Goal: Task Accomplishment & Management: Use online tool/utility

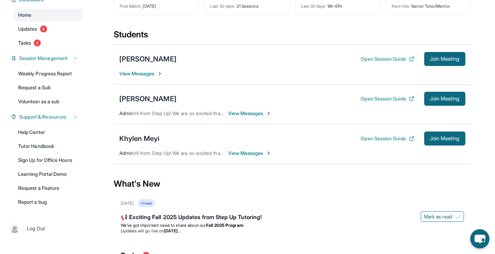
scroll to position [42, 0]
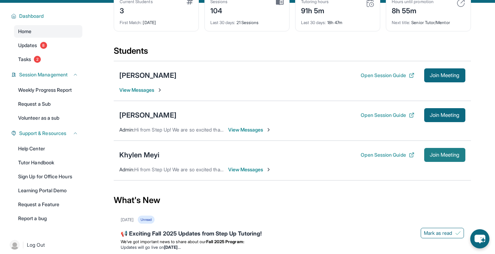
click at [434, 160] on button "Join Meeting" at bounding box center [445, 155] width 41 height 14
